Goal: Information Seeking & Learning: Find specific fact

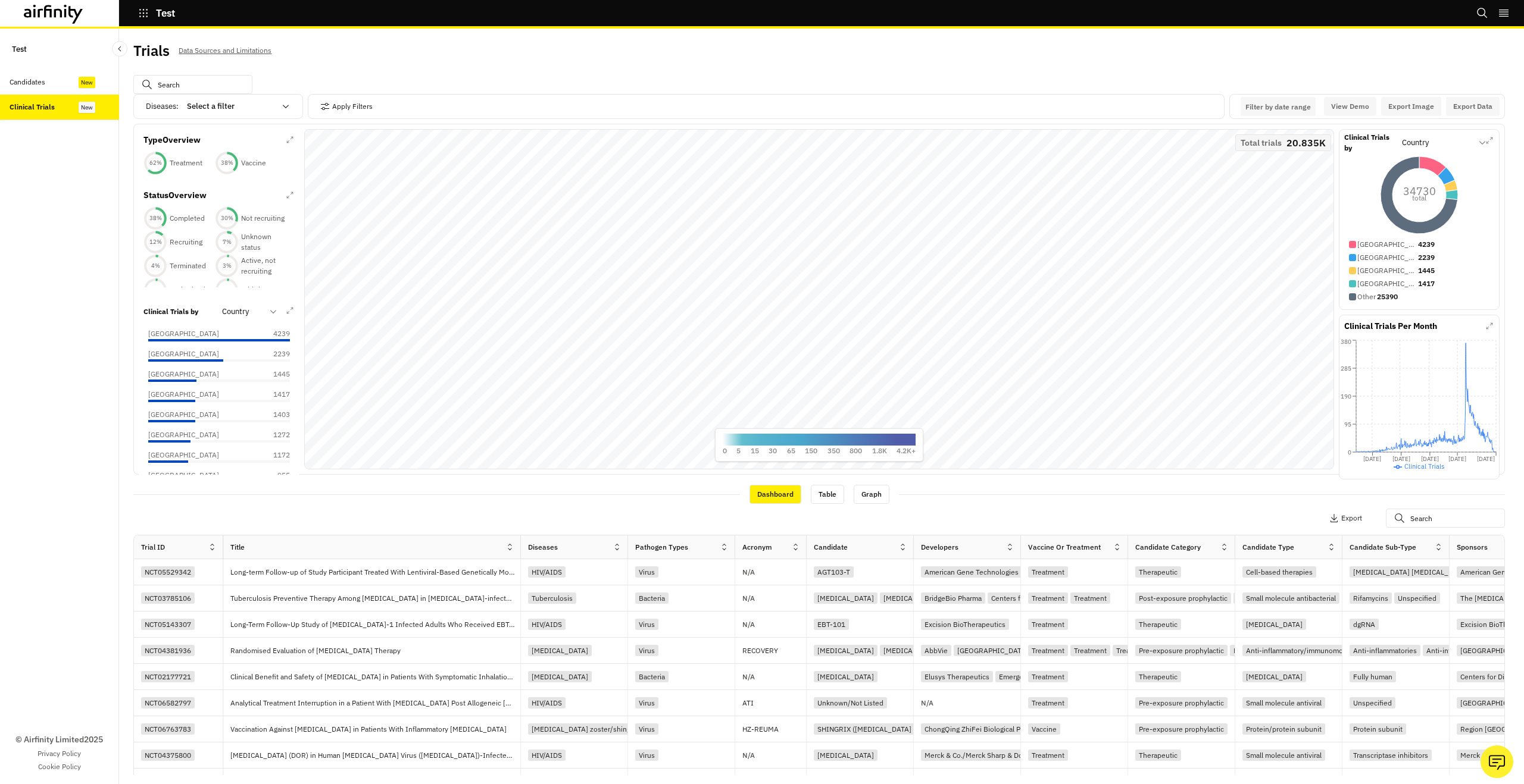
click at [20, 80] on div "Candidates" at bounding box center [27, 82] width 36 height 11
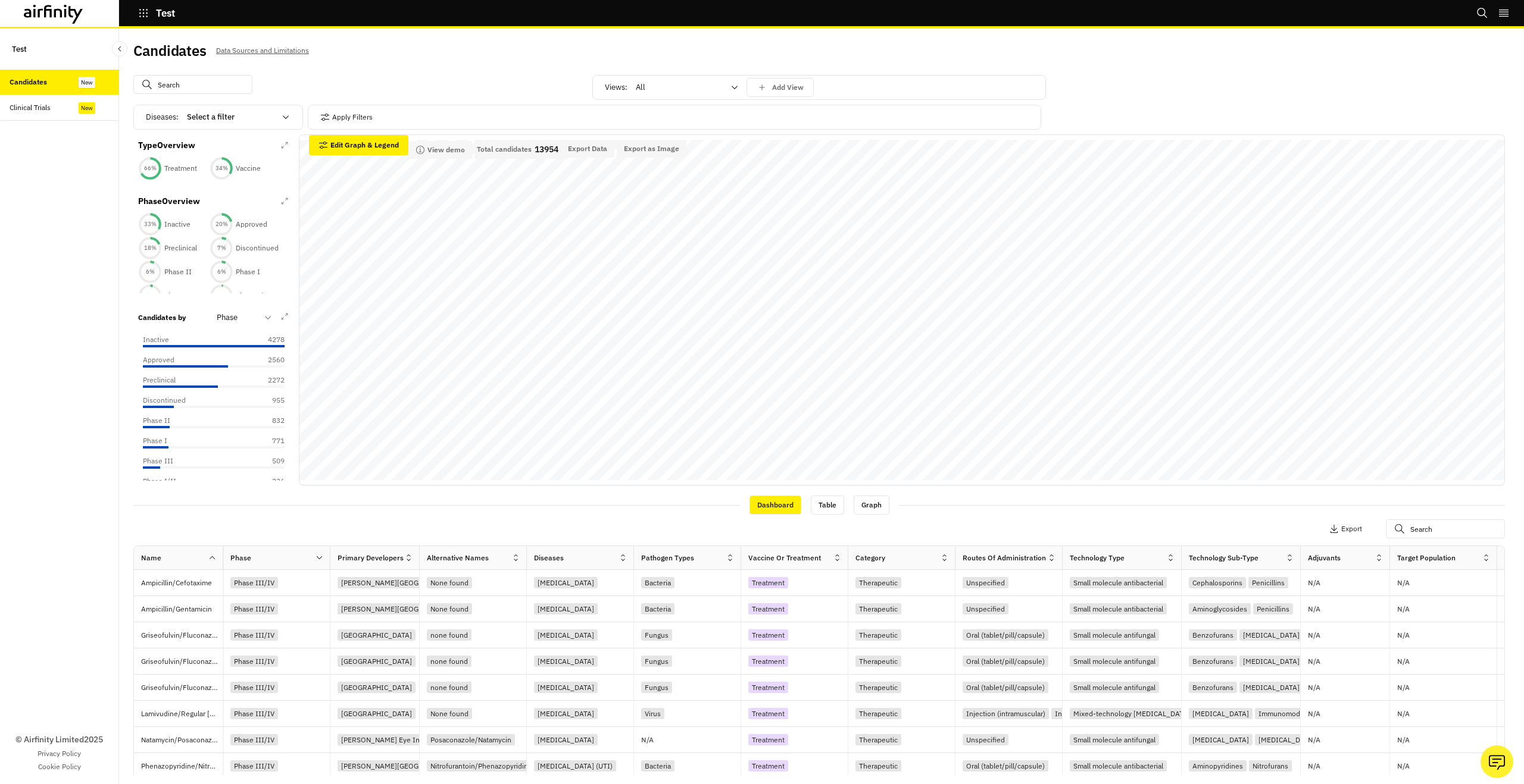
click at [223, 84] on input "text" at bounding box center [193, 84] width 119 height 19
type input "m"
type input "mal"
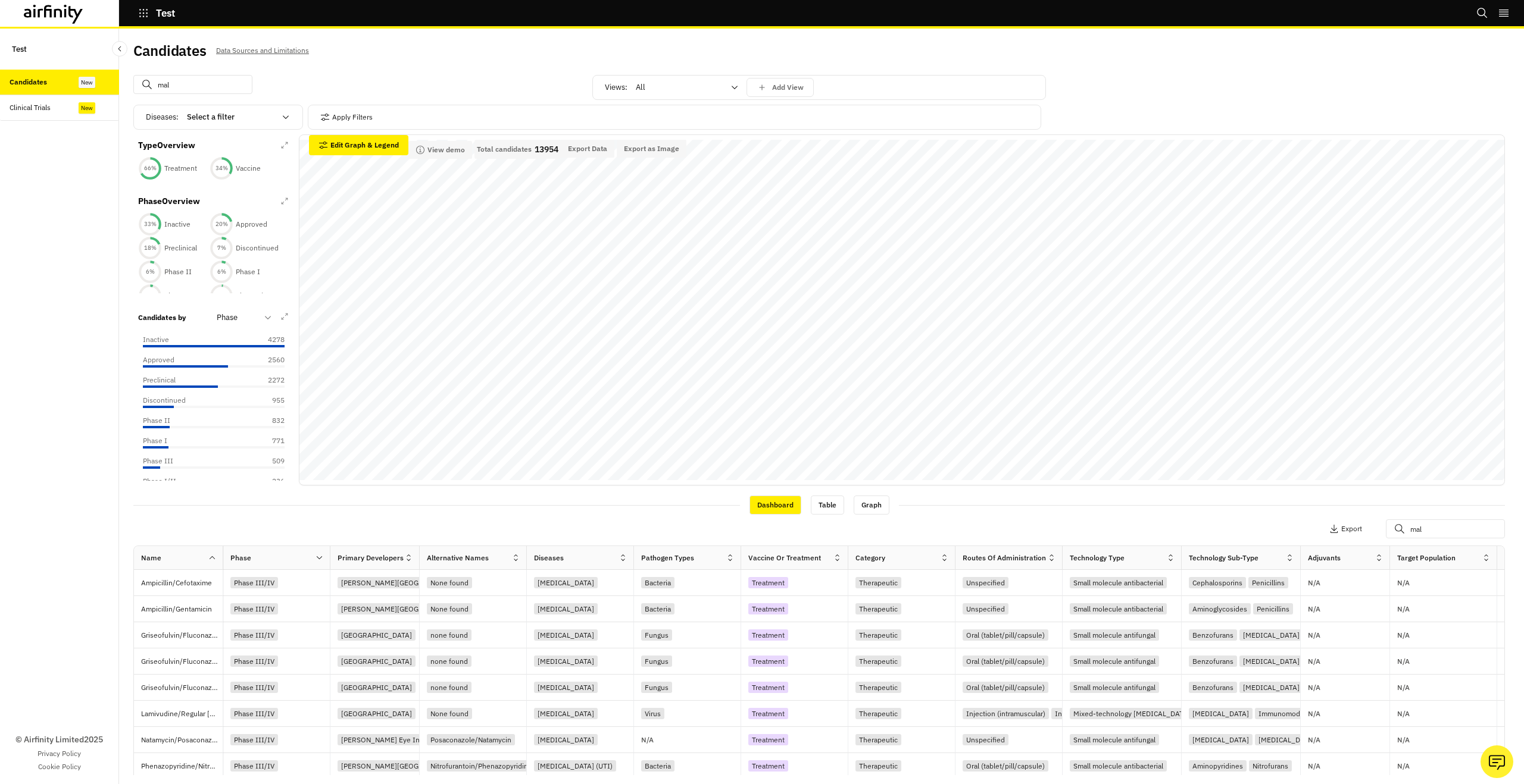
type input "mala"
type input "malar"
type input "malari"
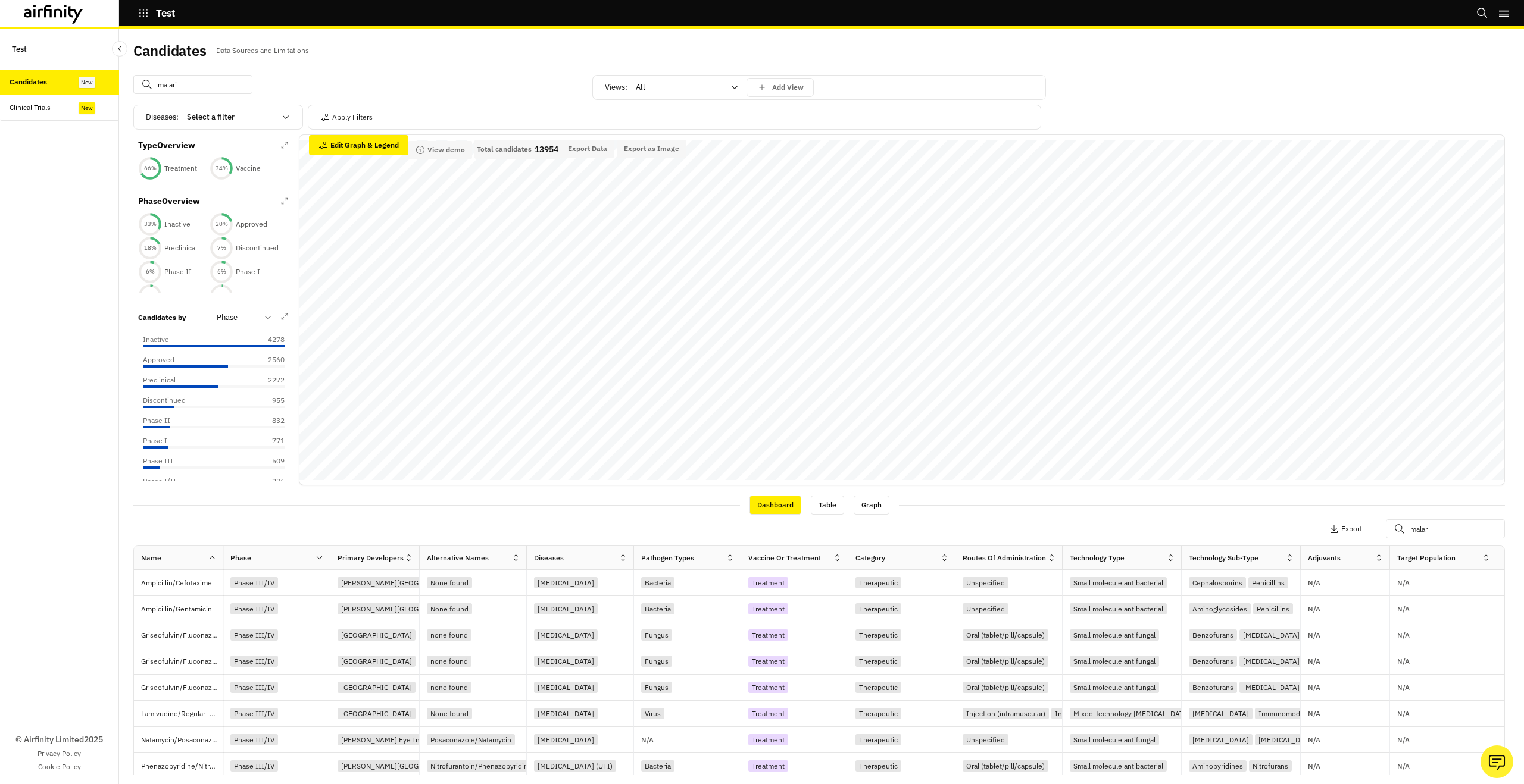
type input "malari"
type input "[MEDICAL_DATA]"
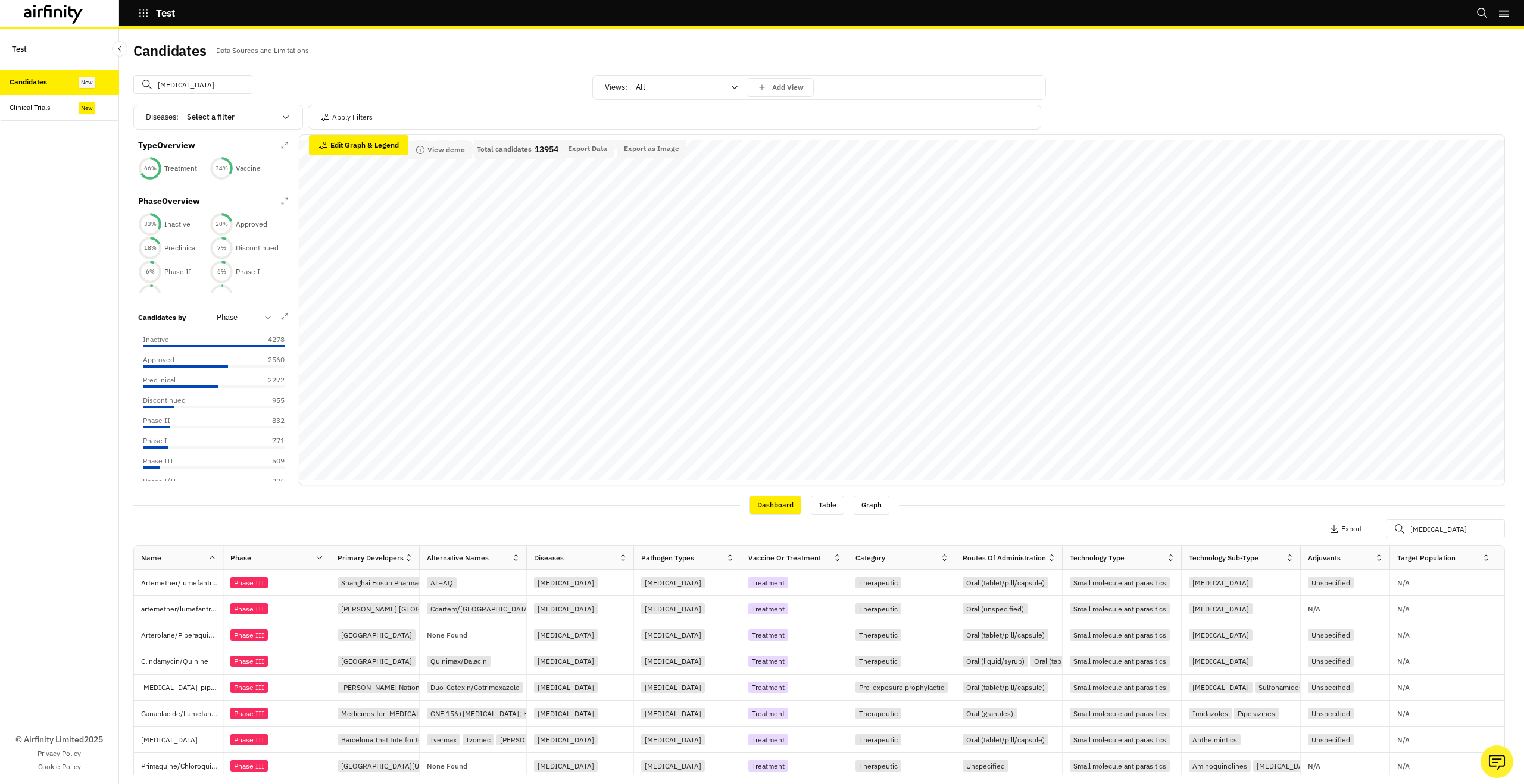
type input "malari"
type input "malar"
type input "mala"
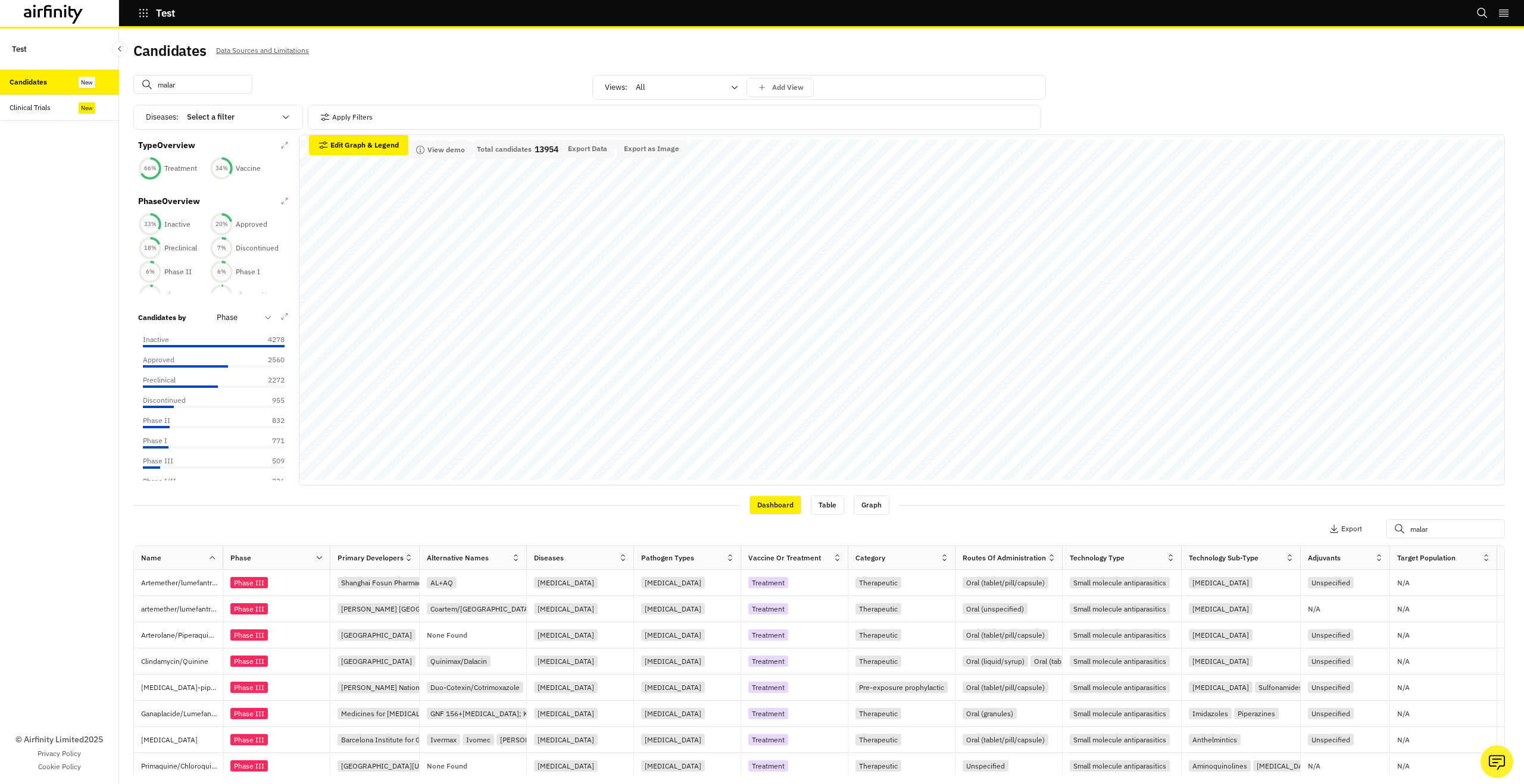
type input "mala"
type input "ma"
type input "m"
